Goal: Task Accomplishment & Management: Use online tool/utility

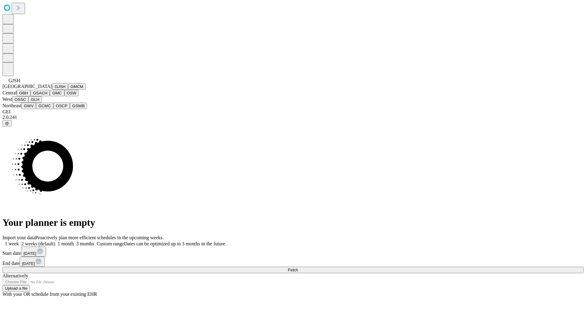
click at [52, 90] on button "GJSH" at bounding box center [60, 86] width 16 height 6
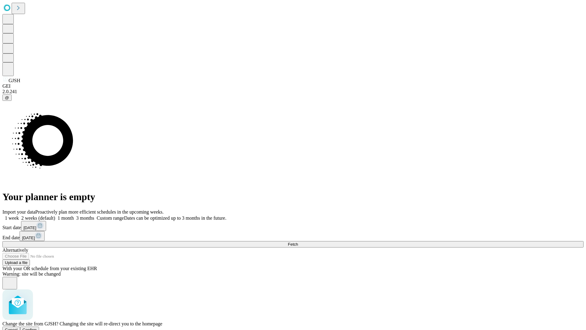
click at [37, 327] on span "Confirm" at bounding box center [30, 329] width 14 height 5
click at [19, 215] on label "1 week" at bounding box center [10, 217] width 16 height 5
click at [298, 242] on span "Fetch" at bounding box center [293, 244] width 10 height 5
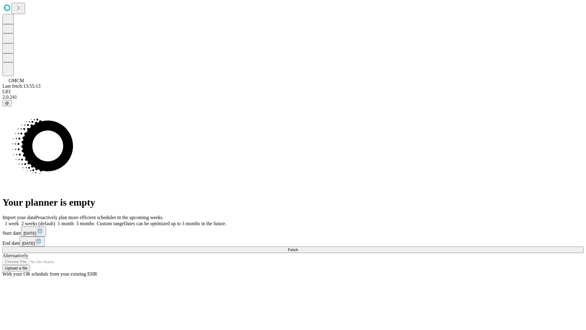
click at [19, 221] on label "1 week" at bounding box center [10, 223] width 16 height 5
click at [298, 247] on span "Fetch" at bounding box center [293, 249] width 10 height 5
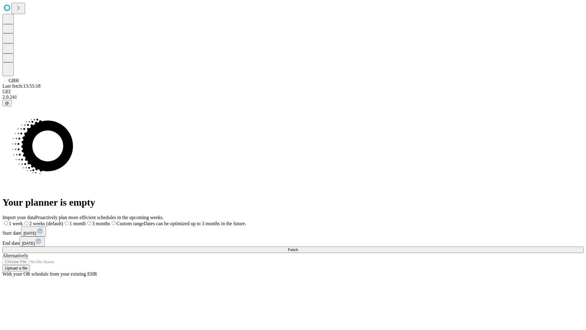
click at [23, 221] on label "1 week" at bounding box center [12, 223] width 20 height 5
click at [298, 247] on span "Fetch" at bounding box center [293, 249] width 10 height 5
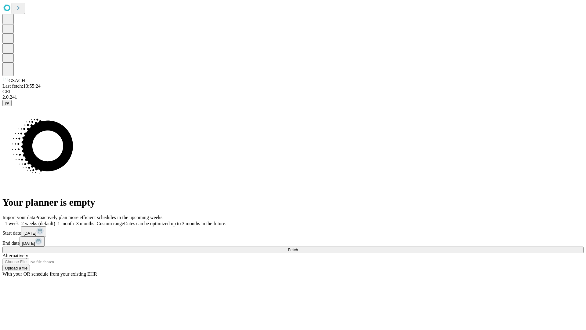
click at [19, 221] on label "1 week" at bounding box center [10, 223] width 16 height 5
click at [298, 247] on span "Fetch" at bounding box center [293, 249] width 10 height 5
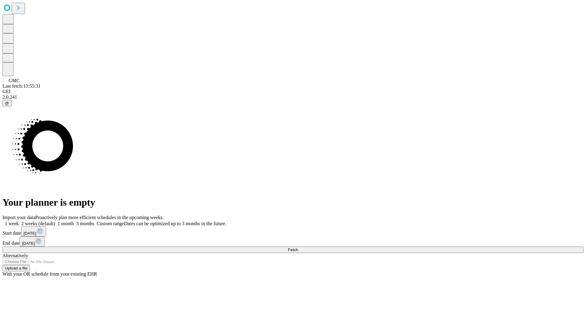
click at [298, 247] on span "Fetch" at bounding box center [293, 249] width 10 height 5
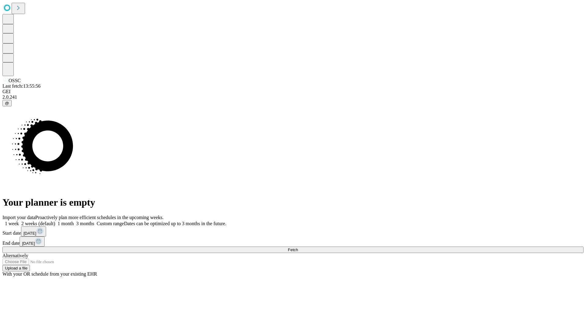
click at [19, 221] on label "1 week" at bounding box center [10, 223] width 16 height 5
click at [298, 247] on span "Fetch" at bounding box center [293, 249] width 10 height 5
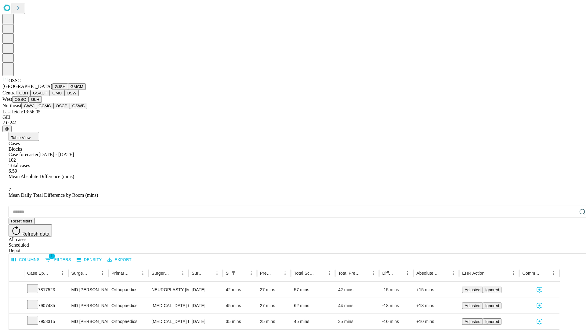
click at [42, 103] on button "GLH" at bounding box center [34, 99] width 13 height 6
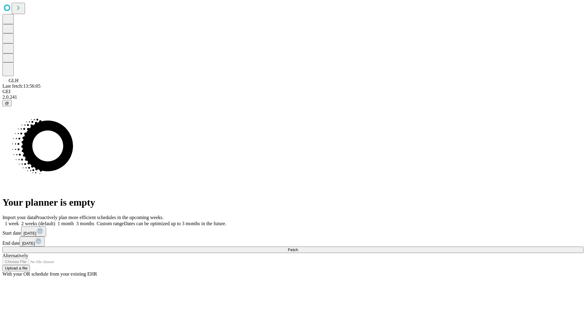
click at [19, 221] on label "1 week" at bounding box center [10, 223] width 16 height 5
click at [298, 247] on span "Fetch" at bounding box center [293, 249] width 10 height 5
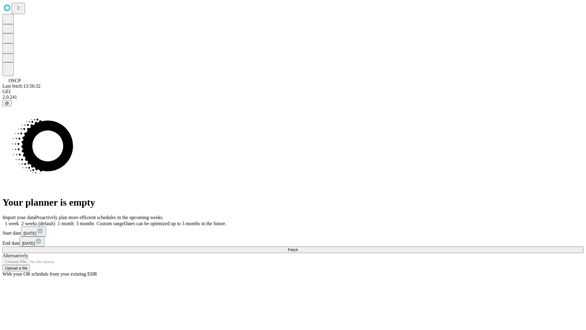
click at [298, 247] on span "Fetch" at bounding box center [293, 249] width 10 height 5
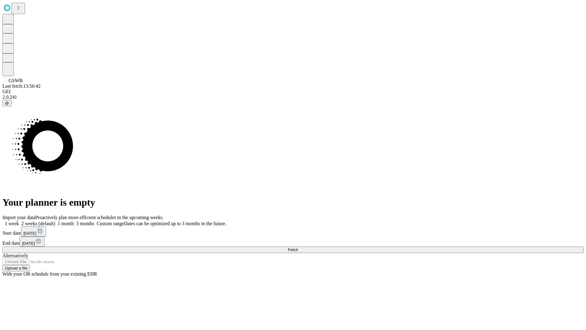
click at [19, 221] on label "1 week" at bounding box center [10, 223] width 16 height 5
click at [298, 247] on span "Fetch" at bounding box center [293, 249] width 10 height 5
